Goal: Find specific page/section: Find specific page/section

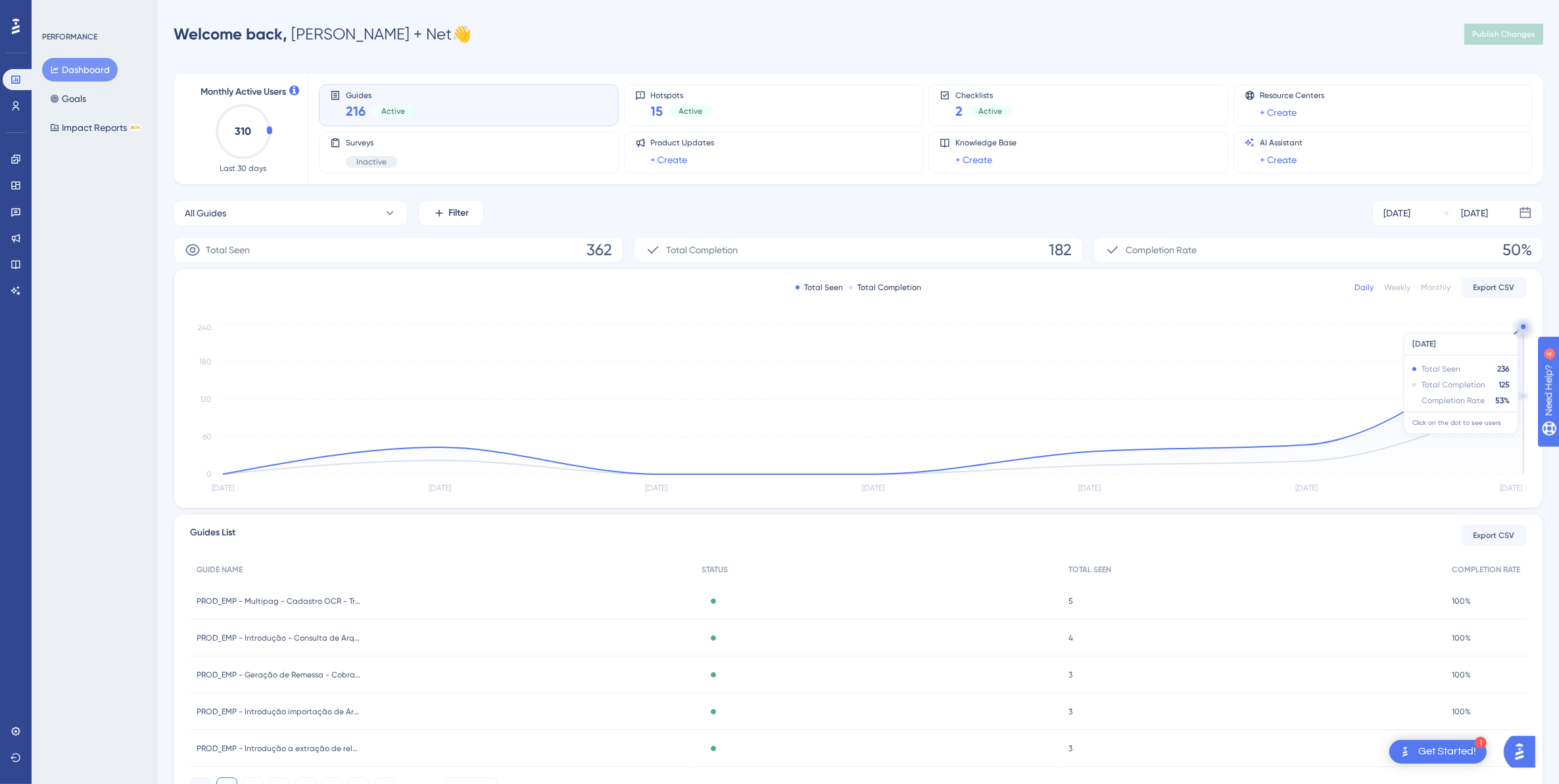
click at [1523, 326] on circle at bounding box center [1523, 326] width 4 height 4
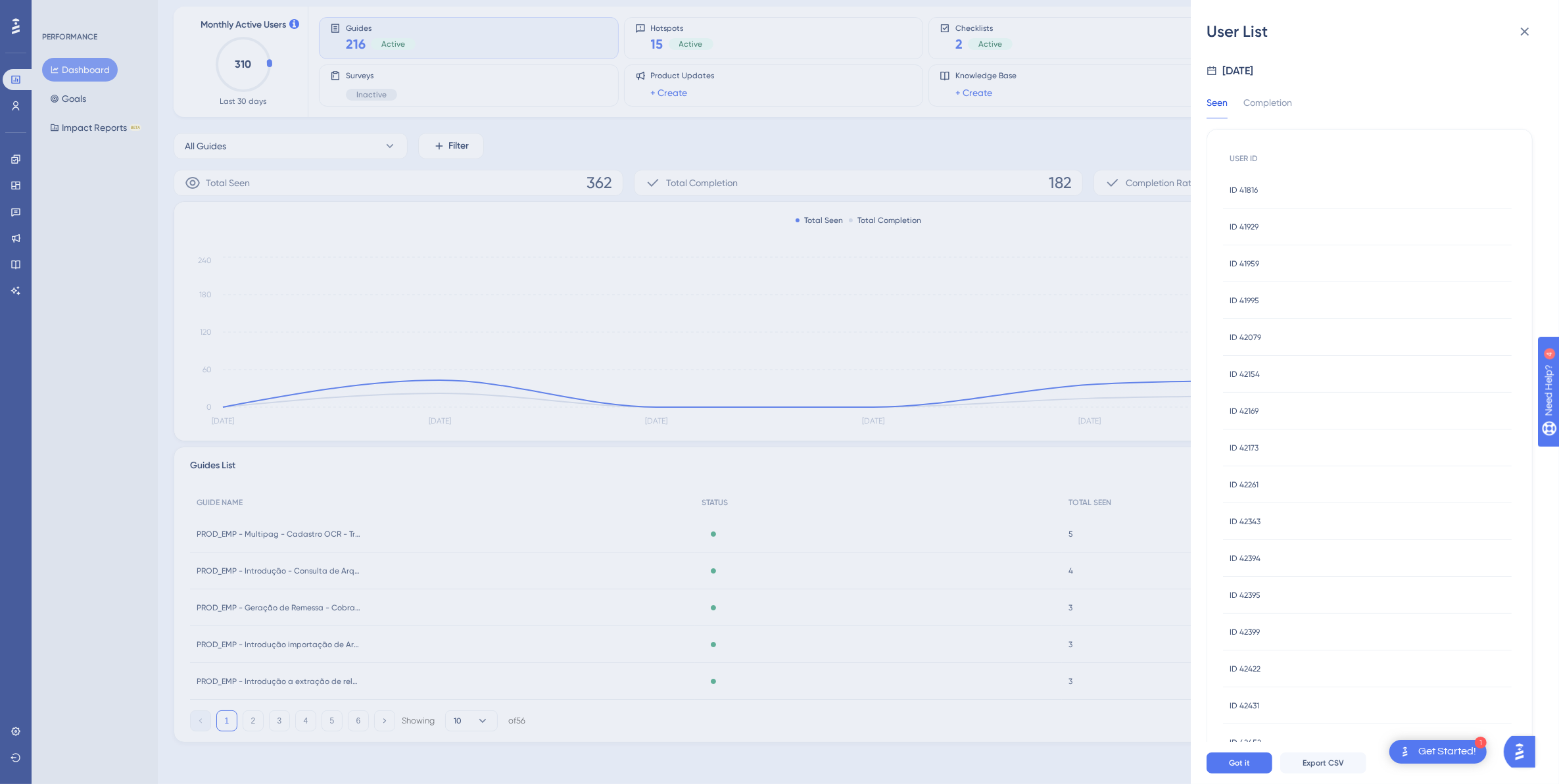
click at [11, 156] on div "User List Aug 13, 2025 Seen Completion USER ID ID 41816 ID 41816 ID 41929 ID 41…" at bounding box center [779, 392] width 1559 height 784
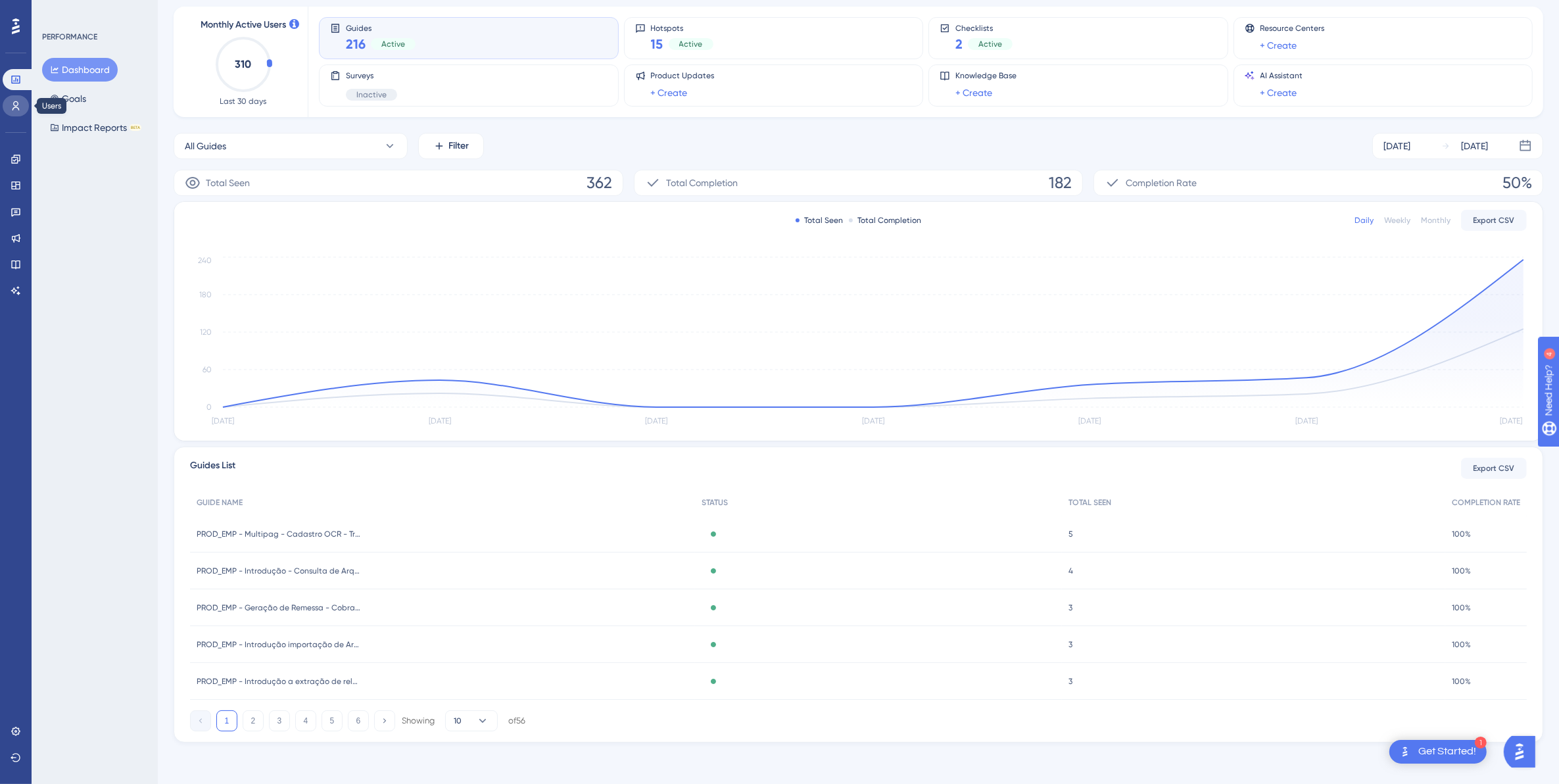
click at [11, 110] on icon at bounding box center [16, 106] width 11 height 11
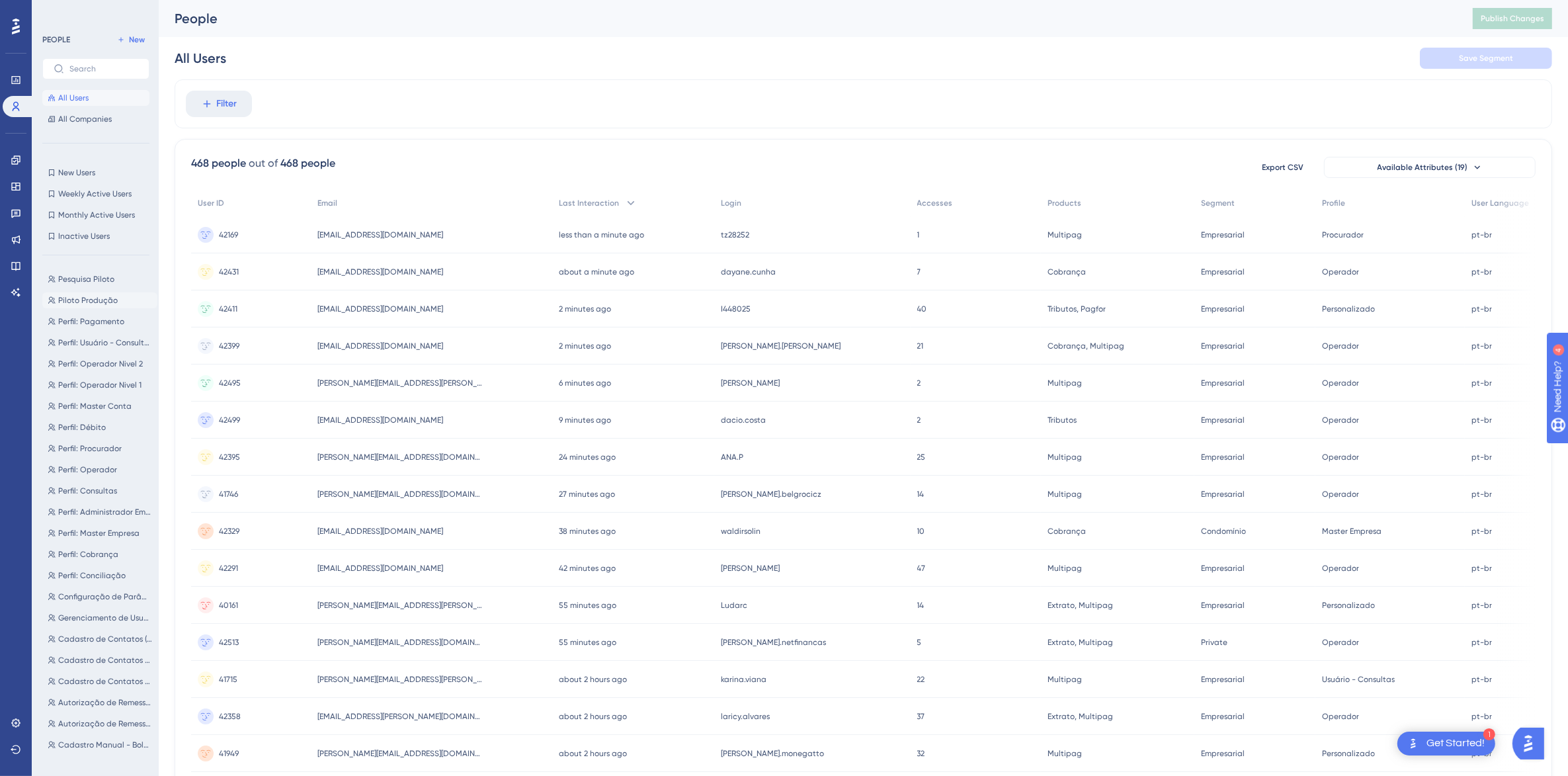
click at [83, 301] on span "Piloto Produção" at bounding box center [87, 300] width 59 height 11
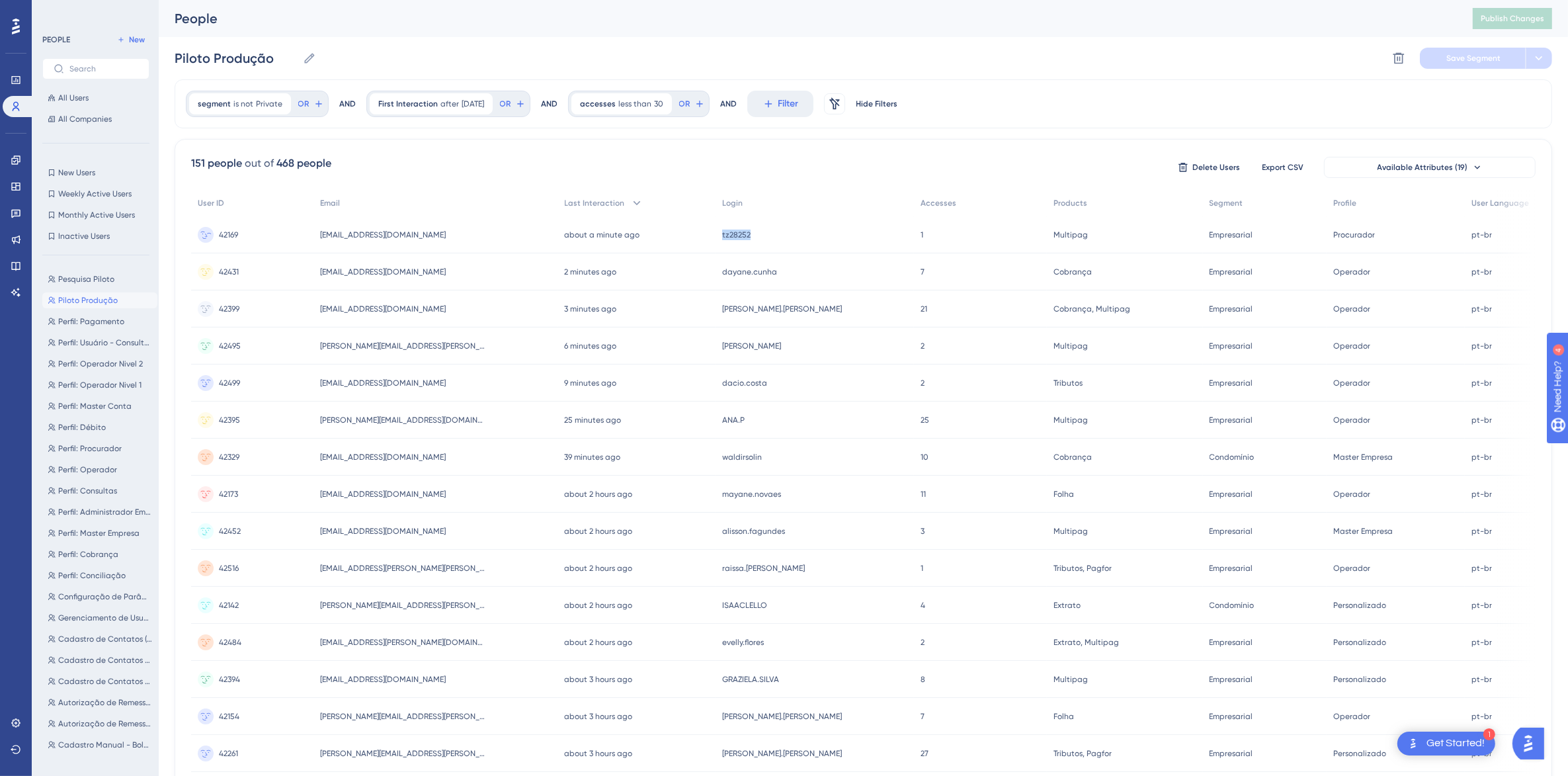
drag, startPoint x: 761, startPoint y: 238, endPoint x: 735, endPoint y: 242, distance: 26.3
click at [735, 242] on div "tz28252 tz28252" at bounding box center [814, 235] width 199 height 37
copy span "tz28252"
click at [68, 275] on span "Pesquisa Piloto" at bounding box center [86, 279] width 56 height 11
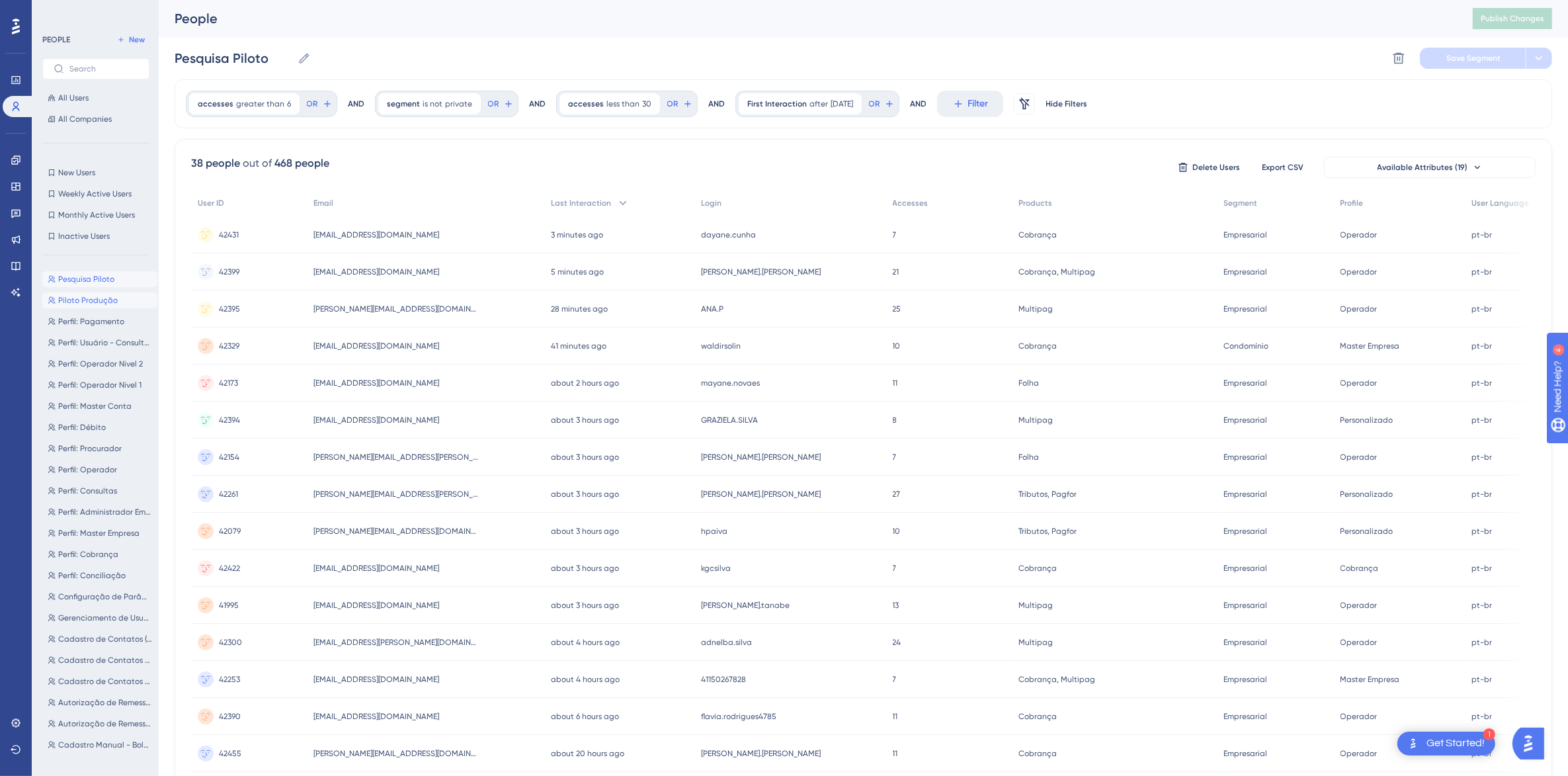
click at [68, 297] on span "Piloto Produção" at bounding box center [87, 300] width 59 height 11
type input "Piloto Produção"
